Goal: Communication & Community: Connect with others

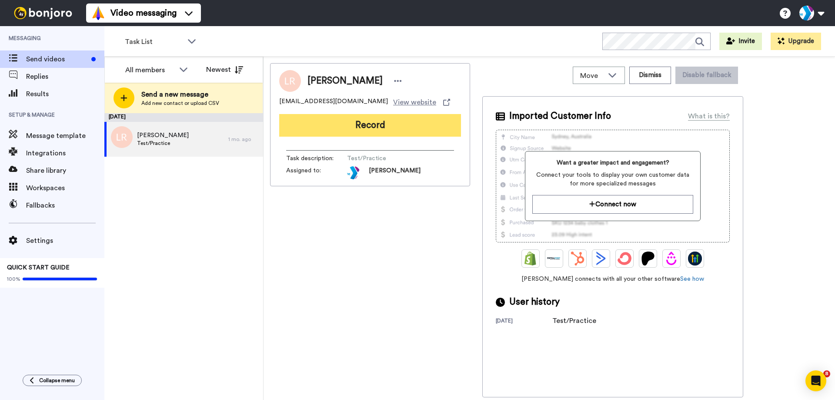
click at [344, 120] on button "Record" at bounding box center [370, 125] width 182 height 23
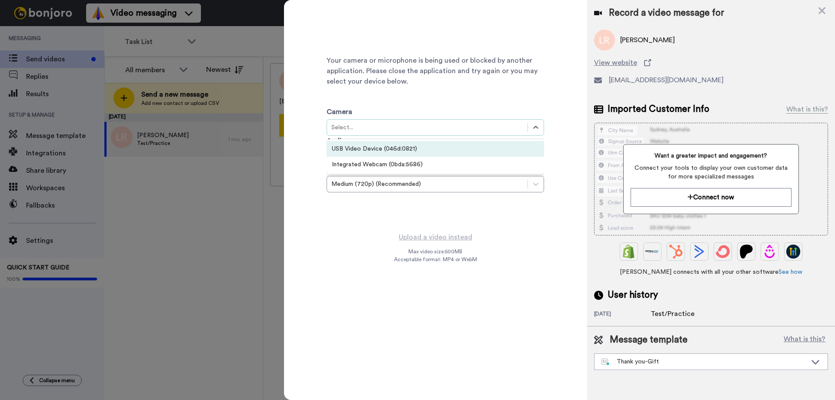
click at [476, 130] on div "Select..." at bounding box center [427, 127] width 192 height 9
click at [470, 150] on div "USB Video Device (046d:0821)" at bounding box center [435, 149] width 217 height 16
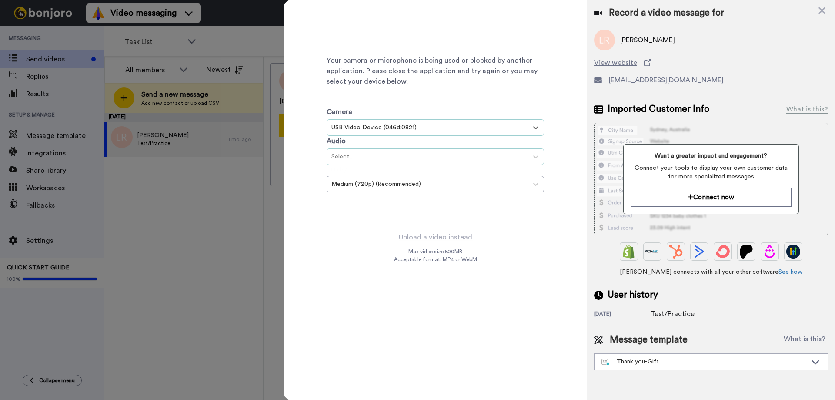
click at [478, 162] on div "Select..." at bounding box center [435, 156] width 217 height 17
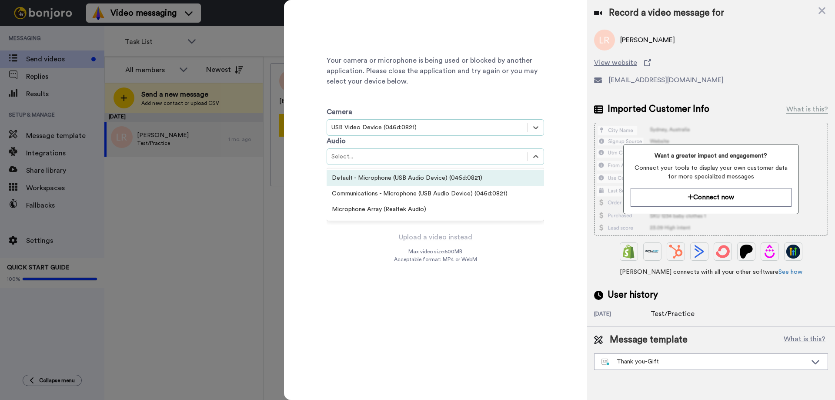
click at [475, 180] on div "Default - Microphone (USB Audio Device) (046d:0821)" at bounding box center [435, 178] width 217 height 16
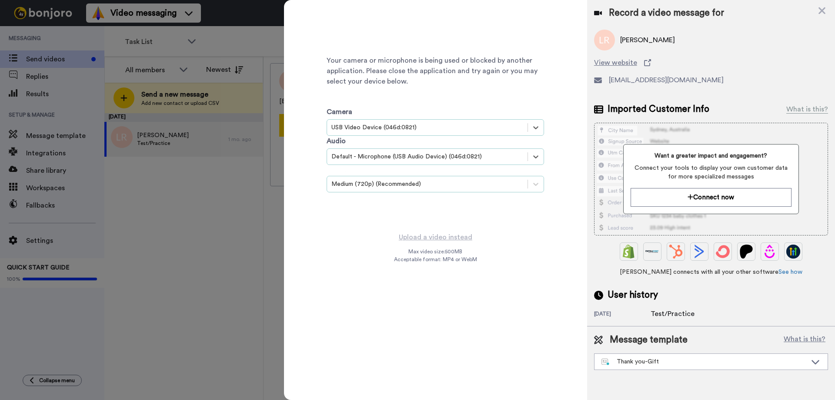
click at [463, 189] on div "Medium (720p) (Recommended)" at bounding box center [435, 184] width 217 height 17
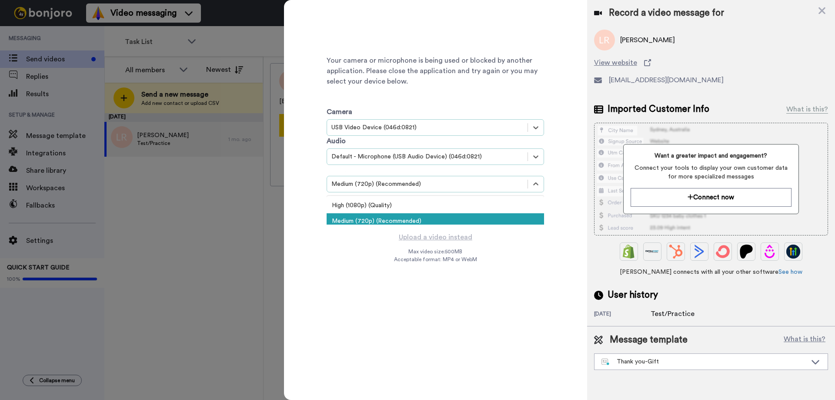
click at [463, 189] on div "Medium (720p) (Recommended)" at bounding box center [435, 184] width 217 height 17
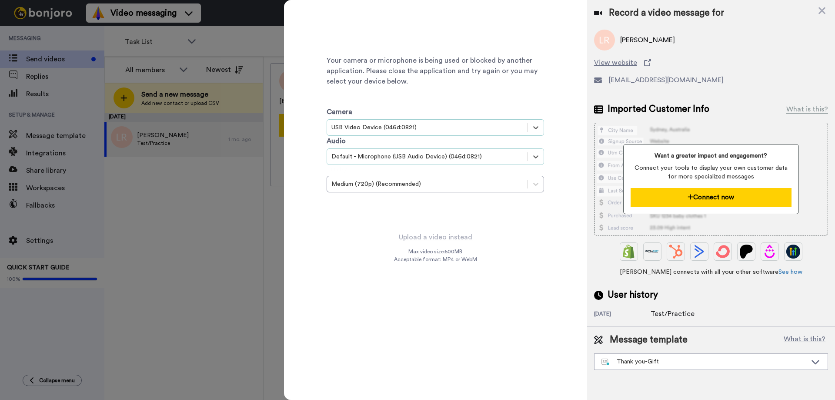
click at [668, 196] on button "Connect now" at bounding box center [711, 197] width 160 height 19
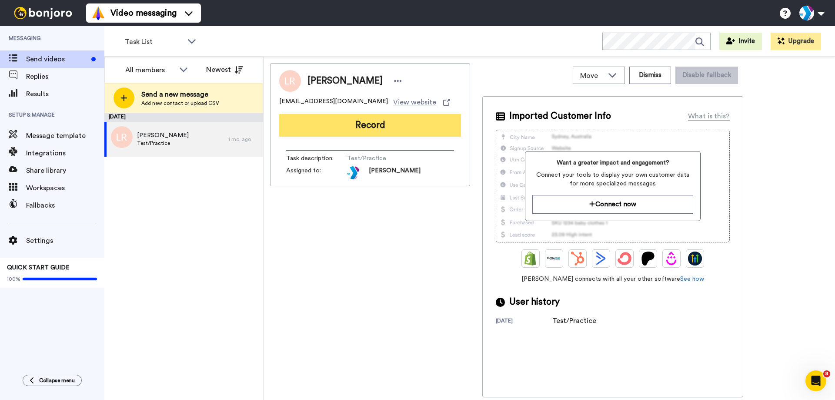
click at [389, 123] on button "Record" at bounding box center [370, 125] width 182 height 23
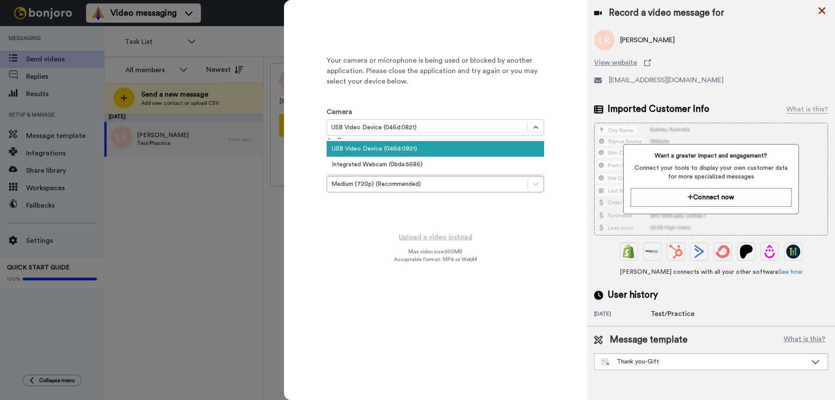
click at [825, 12] on icon at bounding box center [822, 10] width 9 height 11
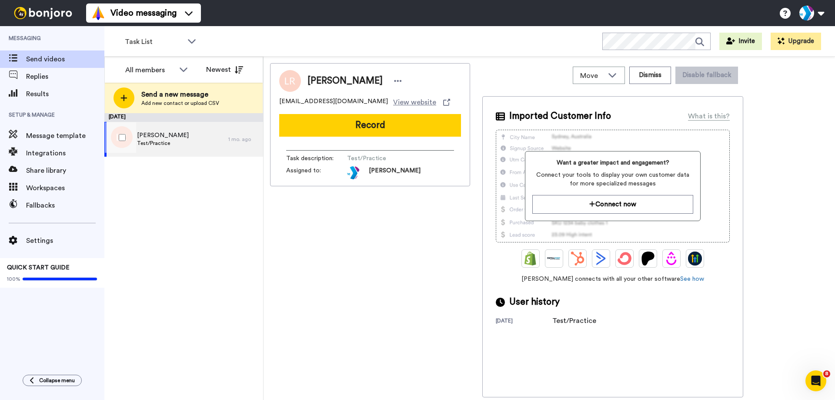
click at [194, 140] on div "Lexi Ramey Test/Practice" at bounding box center [166, 139] width 124 height 35
click at [218, 243] on div "July 3 Lexi Ramey Test/Practice 1 mo. ago" at bounding box center [183, 256] width 159 height 287
click at [188, 141] on div "Lexi Ramey Test/Practice" at bounding box center [166, 139] width 124 height 35
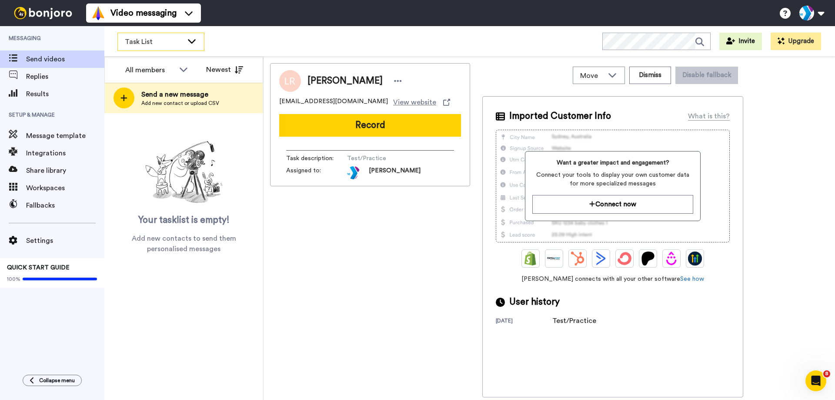
click at [196, 46] on div "Task List" at bounding box center [161, 41] width 86 height 17
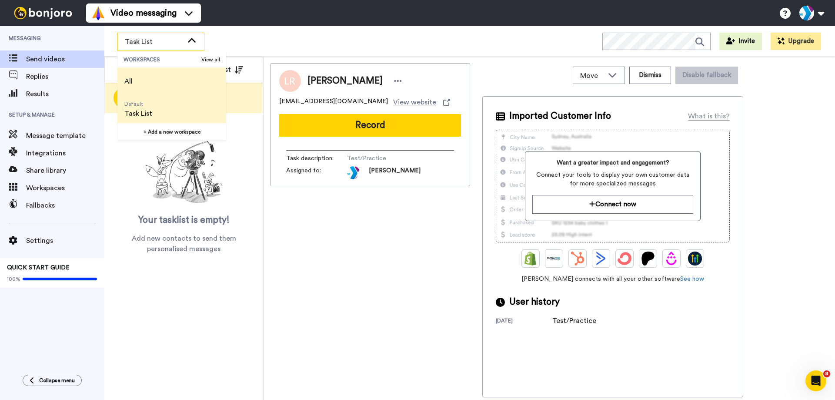
click at [190, 81] on li "All" at bounding box center [171, 81] width 109 height 28
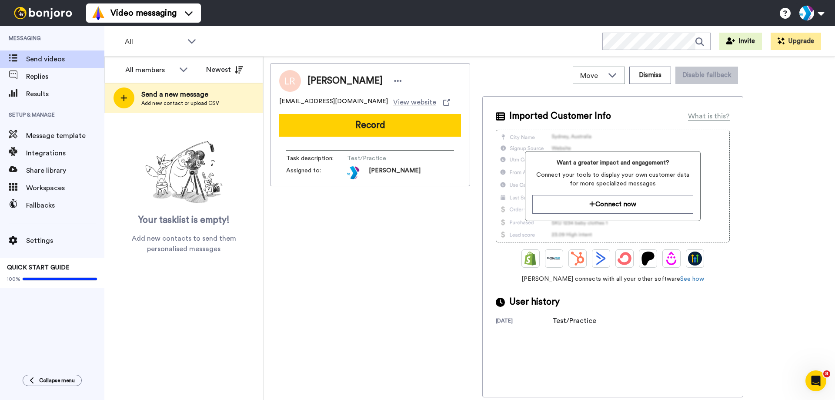
click at [380, 161] on span "Test/Practice" at bounding box center [388, 158] width 83 height 9
click at [393, 175] on span "[PERSON_NAME]" at bounding box center [388, 172] width 83 height 13
click at [797, 145] on div "Lexi Ramey lramey@ymcawnc.org View website Record Task description : Test/Pract…" at bounding box center [549, 230] width 558 height 334
click at [805, 17] on button at bounding box center [811, 12] width 33 height 19
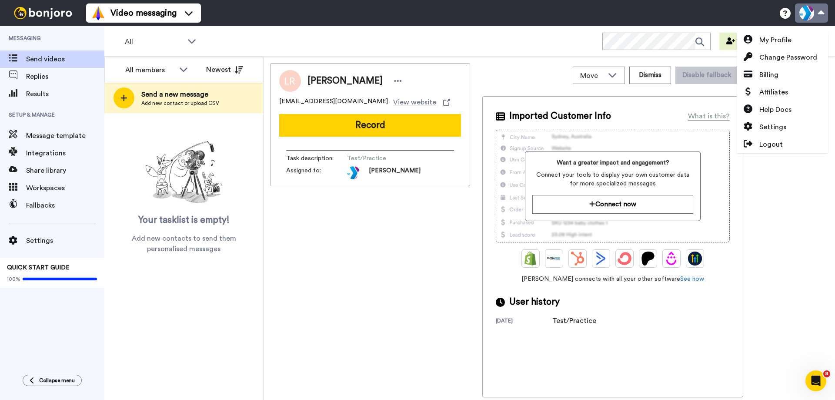
click at [805, 17] on button at bounding box center [811, 12] width 33 height 19
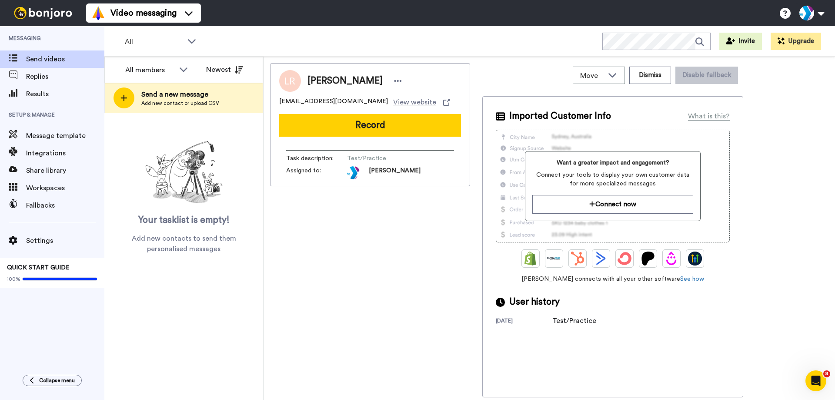
click at [31, 10] on img at bounding box center [42, 13] width 65 height 12
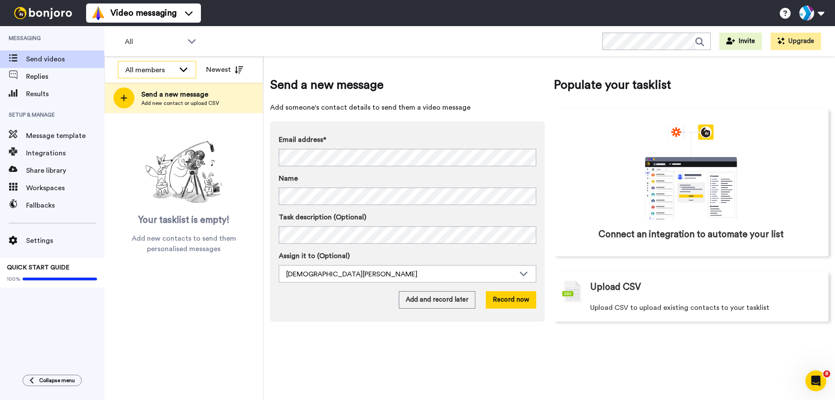
click at [187, 72] on icon at bounding box center [183, 69] width 10 height 9
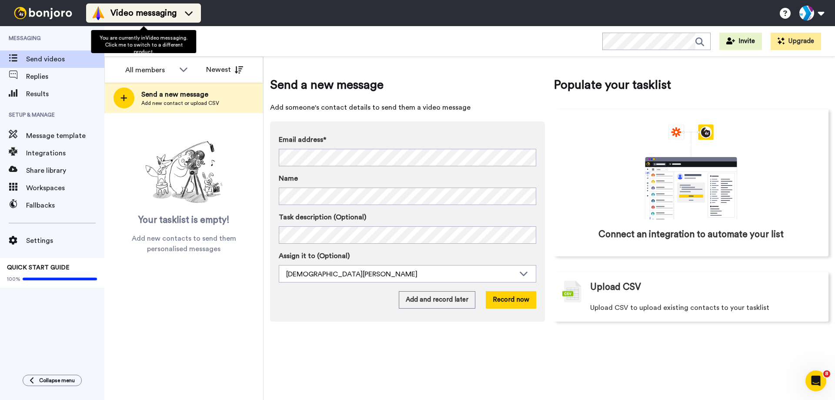
click at [179, 12] on div "Video messaging" at bounding box center [143, 13] width 104 height 14
click at [99, 16] on img at bounding box center [98, 13] width 14 height 14
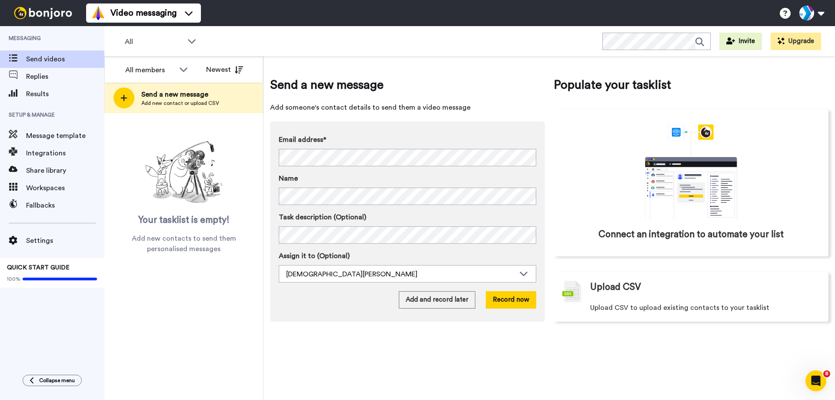
click at [197, 300] on div "All members All members Kristen Aquino Newest Send a new message Add new contac…" at bounding box center [183, 228] width 159 height 343
click at [50, 380] on span "Collapse menu" at bounding box center [57, 380] width 36 height 7
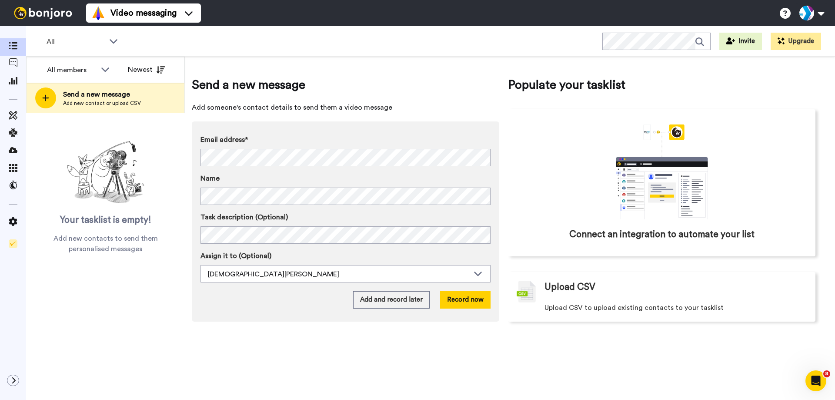
click at [8, 385] on div at bounding box center [13, 379] width 26 height 11
click at [10, 380] on button at bounding box center [13, 379] width 12 height 11
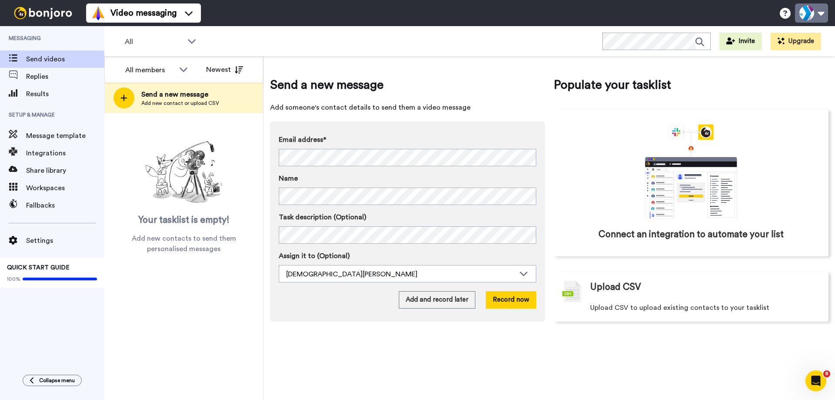
click at [818, 10] on button at bounding box center [811, 12] width 33 height 19
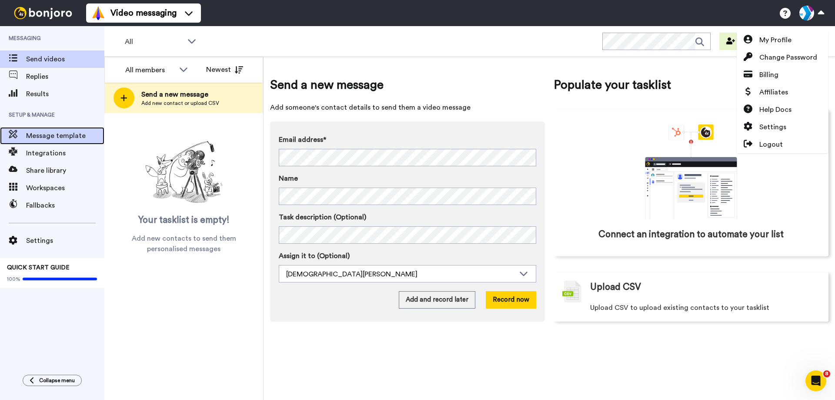
click at [58, 138] on span "Message template" at bounding box center [65, 135] width 78 height 10
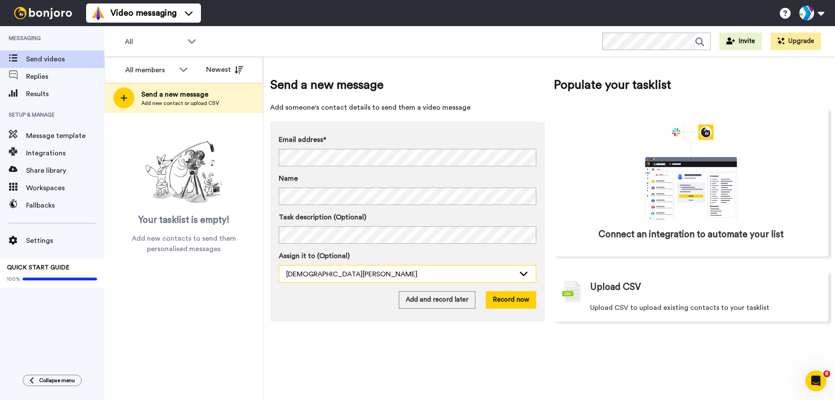
click at [345, 279] on div "[DEMOGRAPHIC_DATA][PERSON_NAME]" at bounding box center [407, 273] width 257 height 17
click at [33, 13] on img at bounding box center [42, 13] width 65 height 12
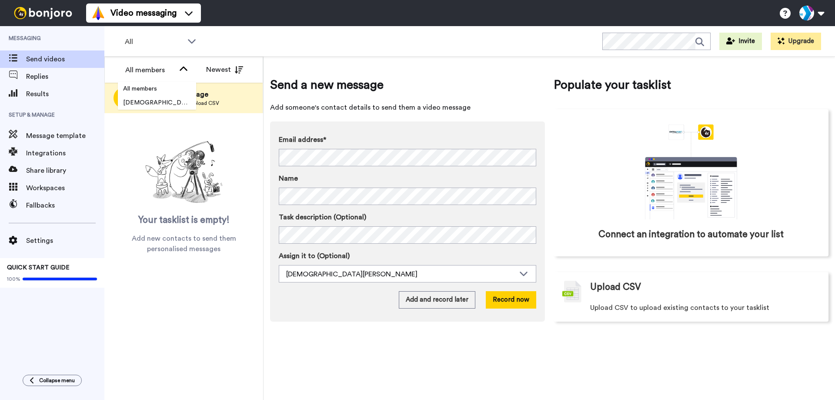
click at [176, 100] on li "[DEMOGRAPHIC_DATA][PERSON_NAME]" at bounding box center [157, 103] width 78 height 14
click at [154, 91] on span "All members" at bounding box center [140, 88] width 44 height 9
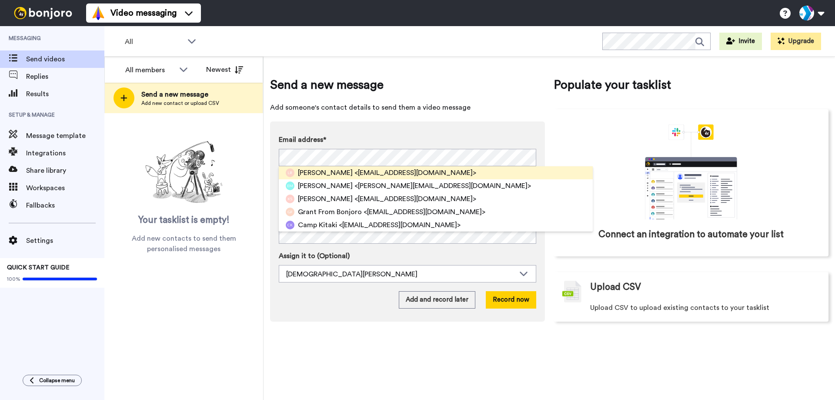
click at [325, 168] on span "[PERSON_NAME]" at bounding box center [325, 172] width 55 height 10
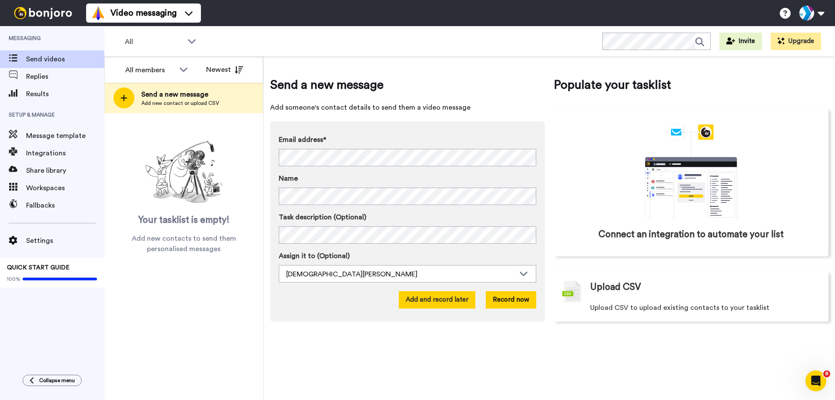
click at [446, 303] on button "Add and record later" at bounding box center [437, 299] width 77 height 17
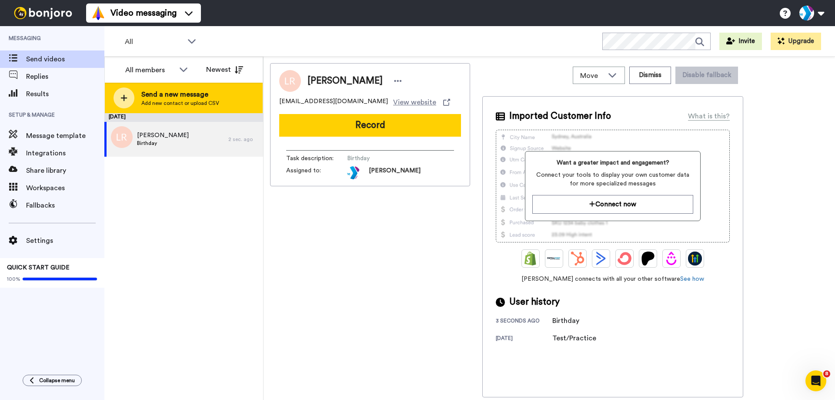
click at [125, 96] on icon at bounding box center [123, 98] width 7 height 8
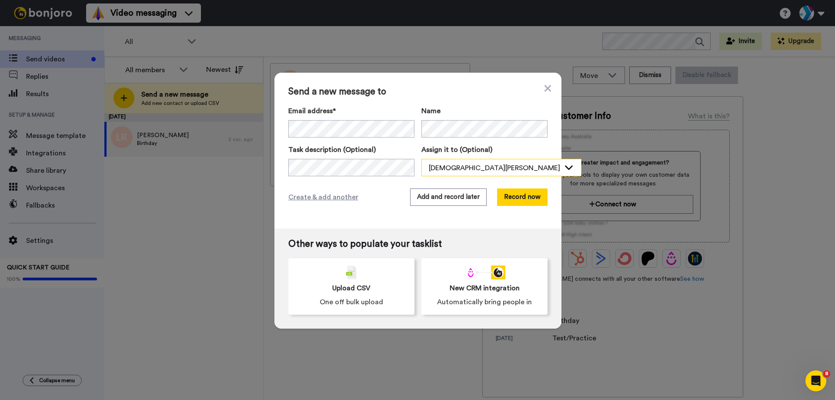
click at [425, 161] on div "[DEMOGRAPHIC_DATA][PERSON_NAME]" at bounding box center [501, 167] width 159 height 17
click at [544, 86] on icon at bounding box center [547, 88] width 7 height 10
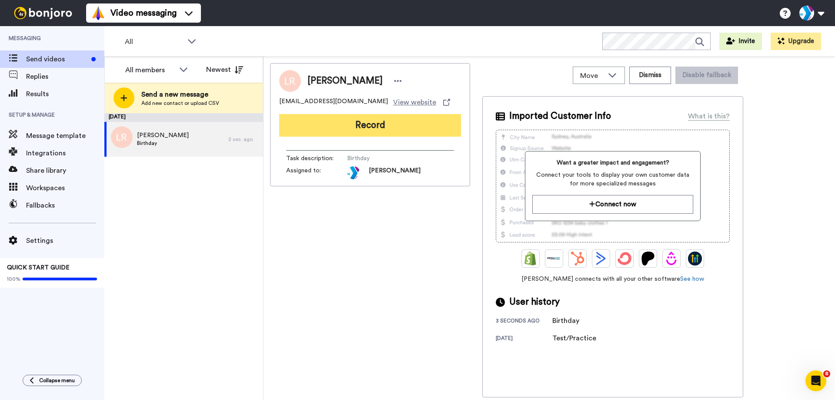
click at [317, 117] on button "Record" at bounding box center [370, 125] width 182 height 23
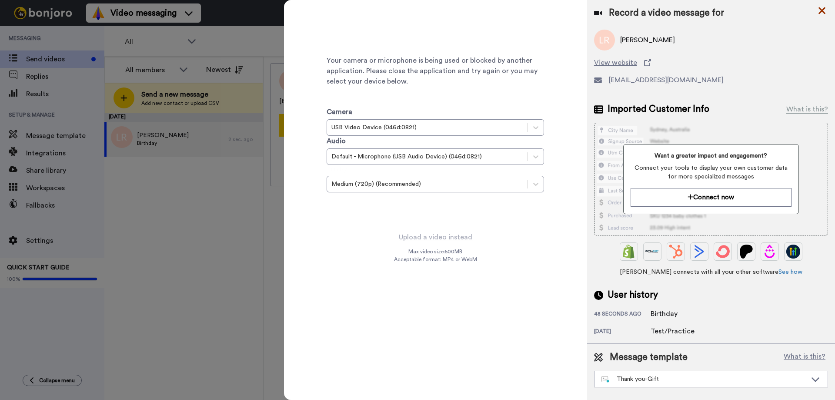
click at [820, 10] on icon at bounding box center [822, 10] width 9 height 11
